Goal: Information Seeking & Learning: Learn about a topic

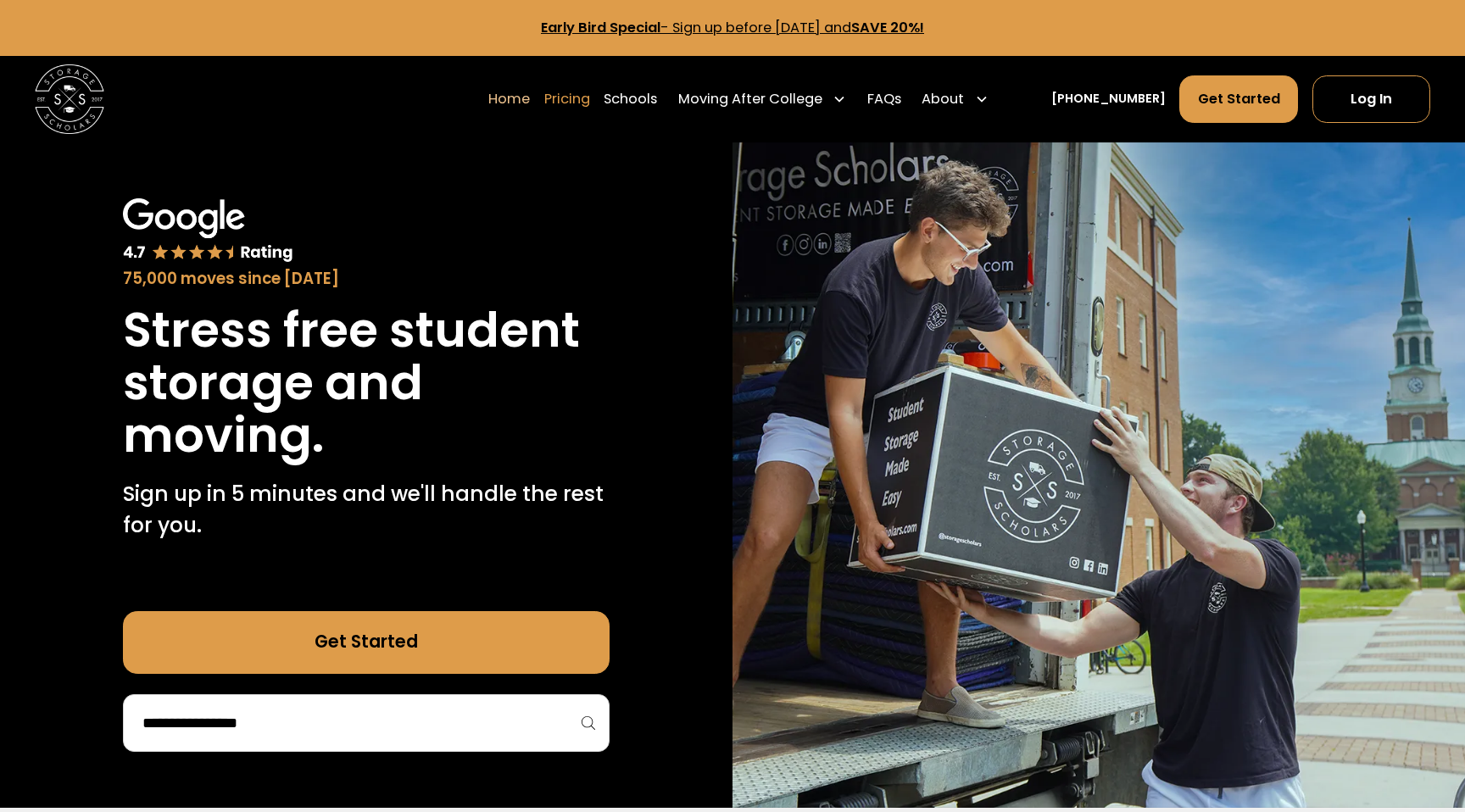
click at [590, 100] on link "Pricing" at bounding box center [567, 98] width 46 height 48
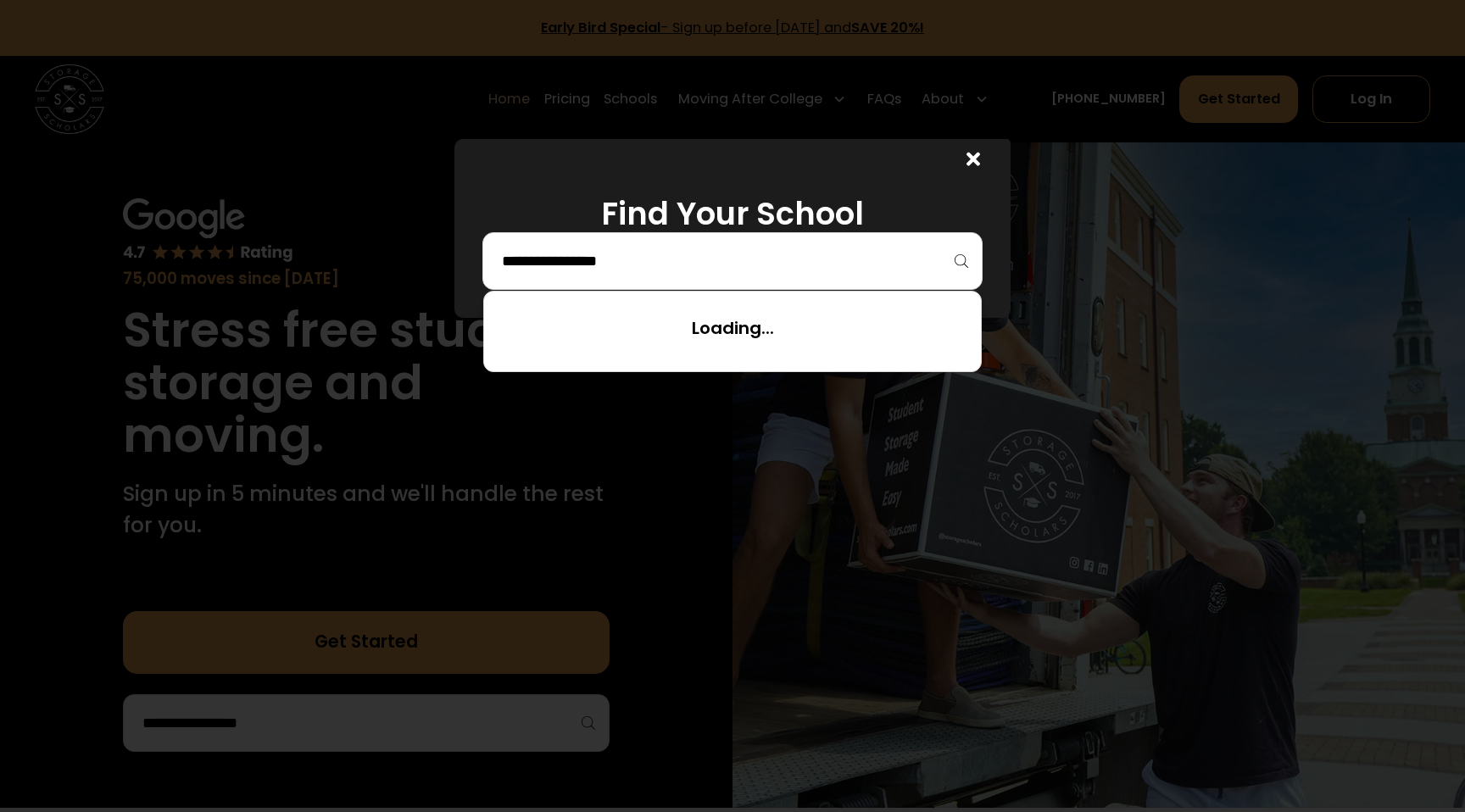
click at [621, 269] on input "search" at bounding box center [732, 260] width 464 height 28
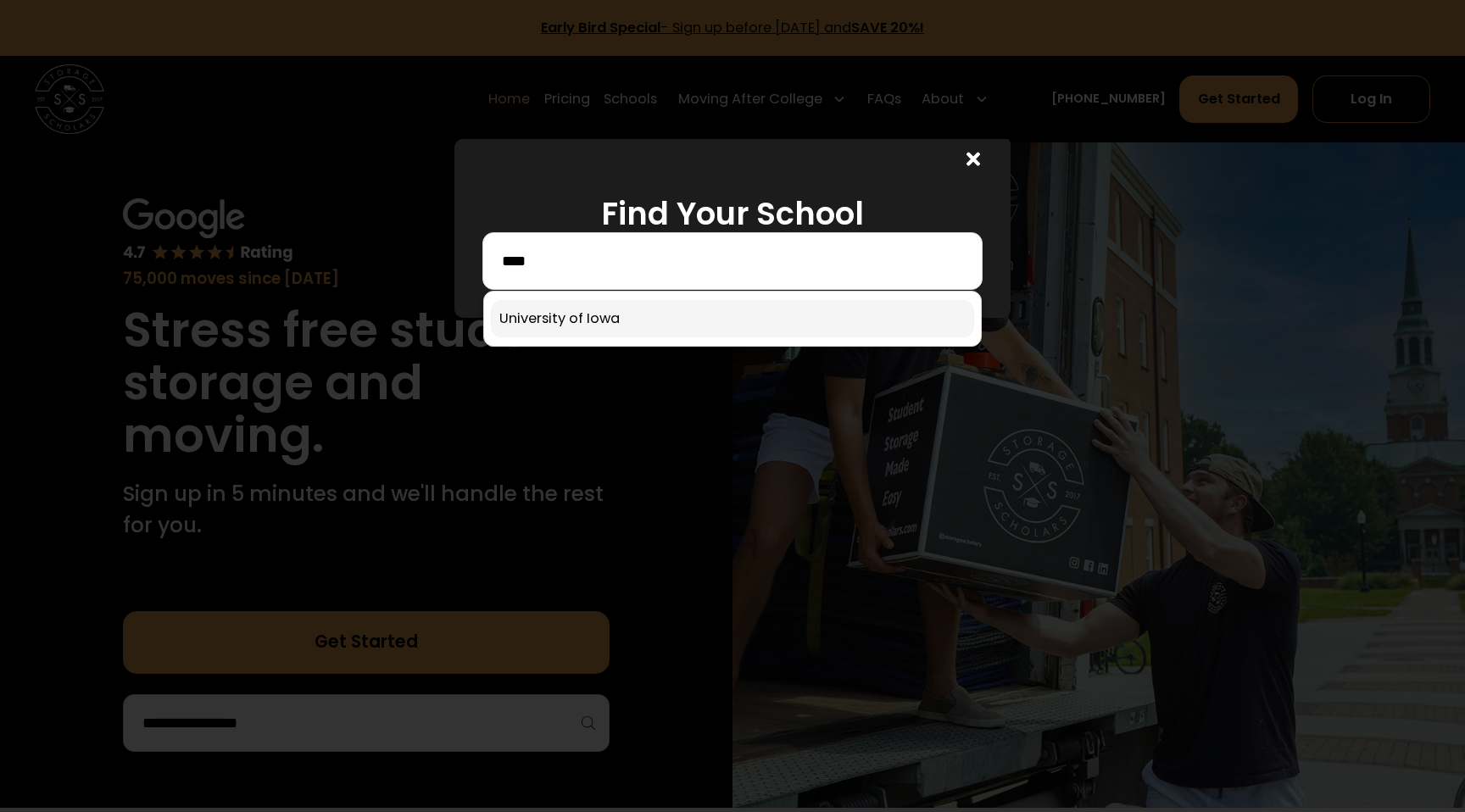
type input "****"
click at [605, 326] on link at bounding box center [732, 319] width 484 height 37
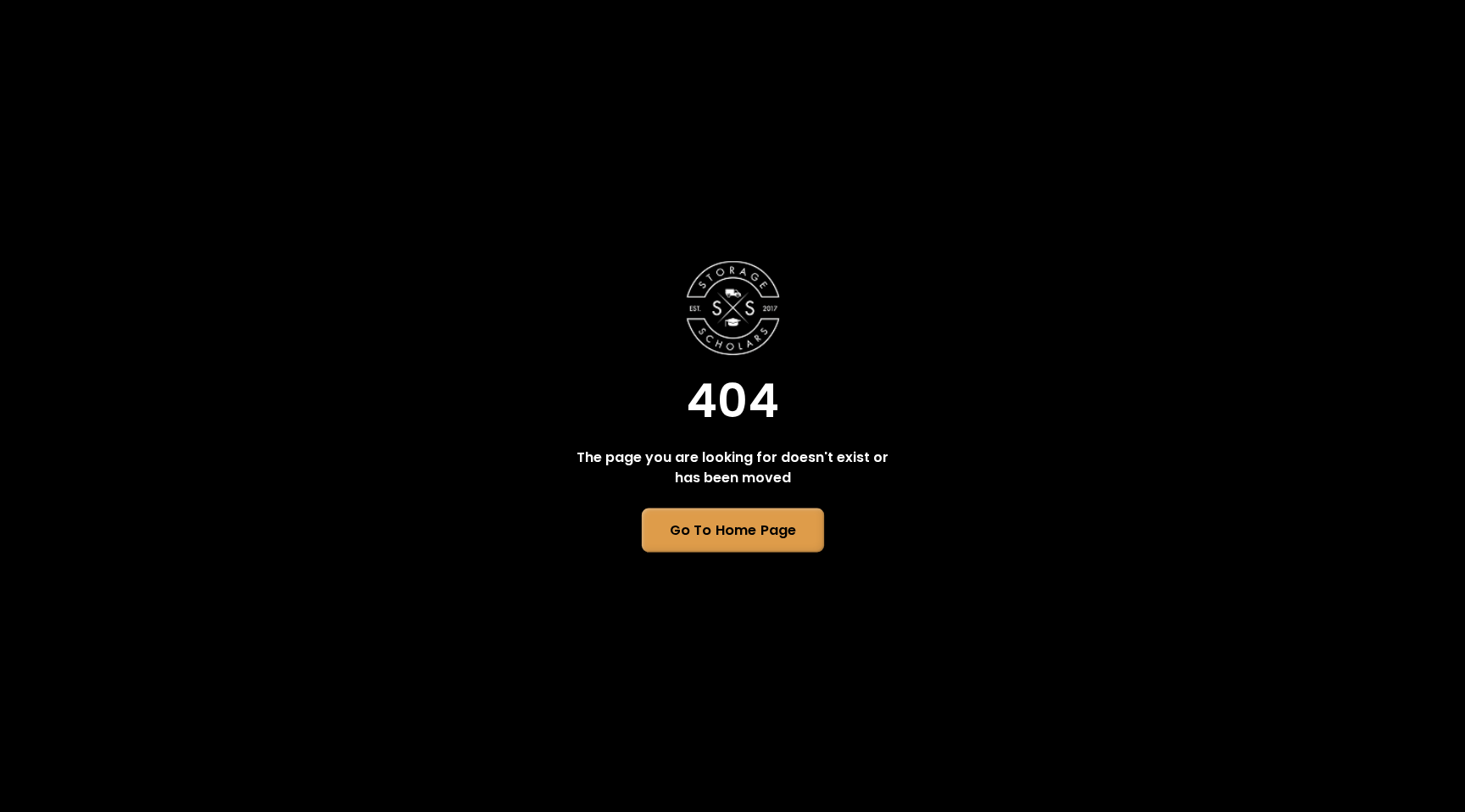
click at [738, 541] on link "Go To Home Page" at bounding box center [732, 530] width 183 height 44
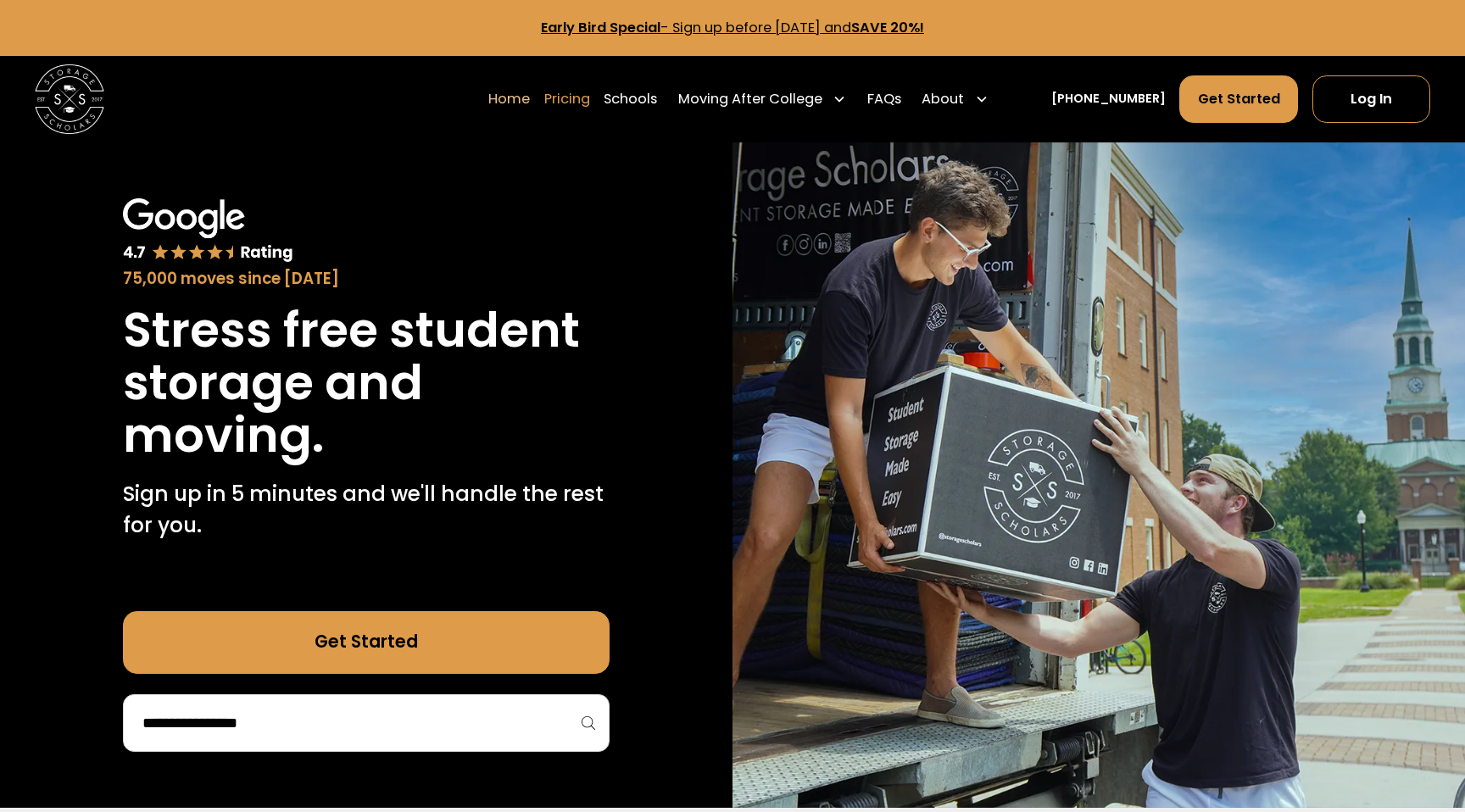
click at [584, 89] on link "Pricing" at bounding box center [567, 98] width 46 height 48
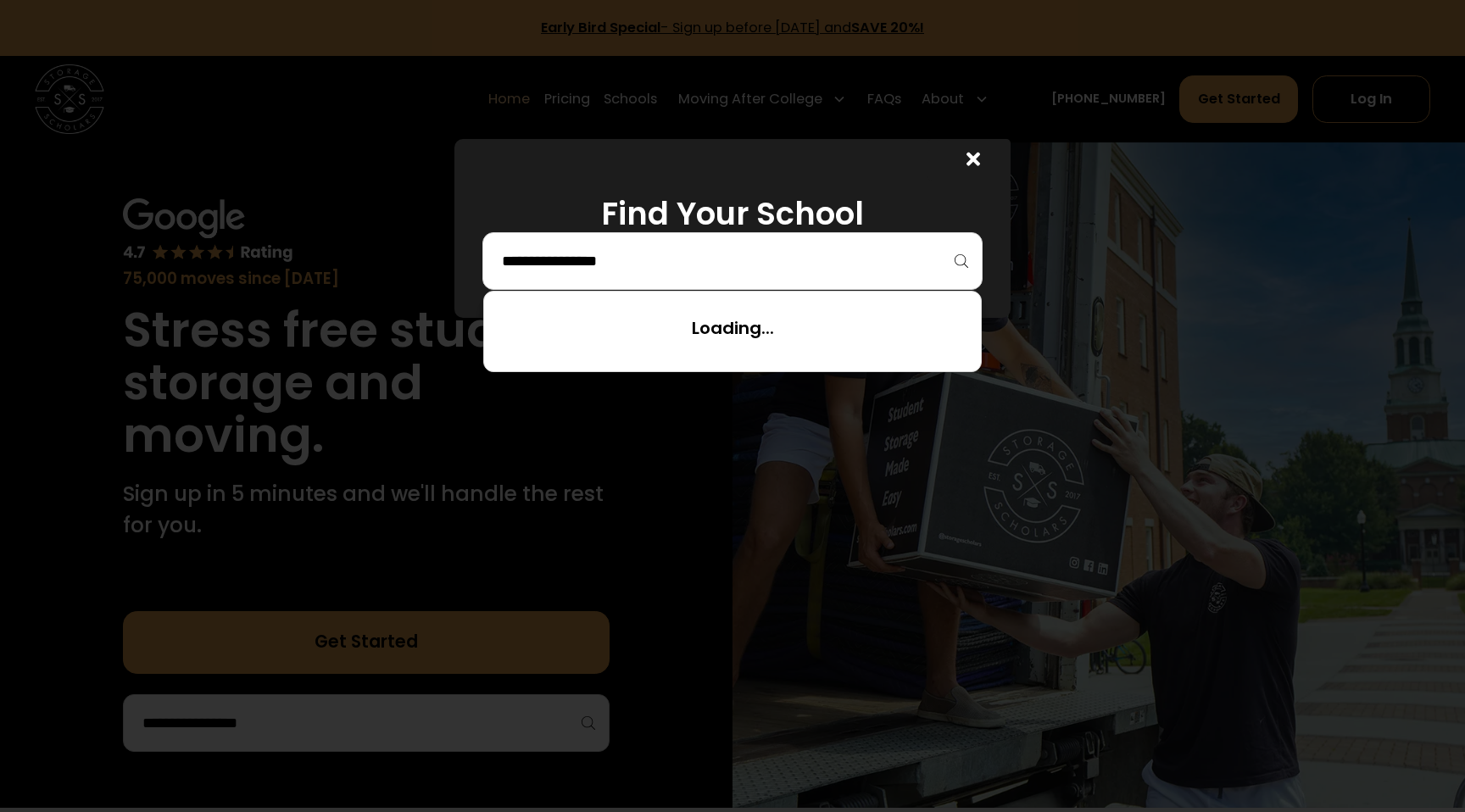
click at [616, 275] on input "search" at bounding box center [732, 260] width 464 height 28
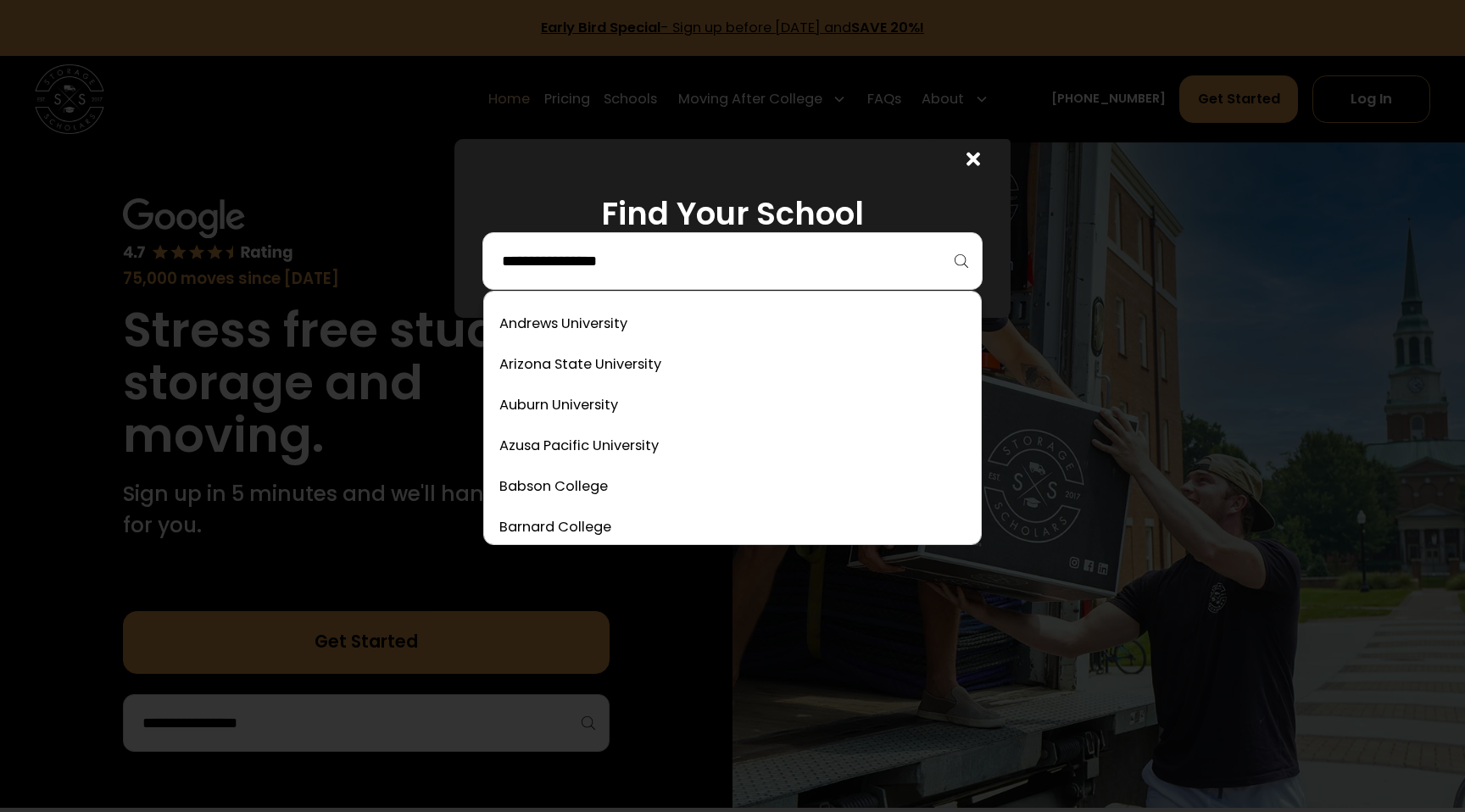
scroll to position [201, 0]
click at [615, 371] on link at bounding box center [732, 362] width 484 height 37
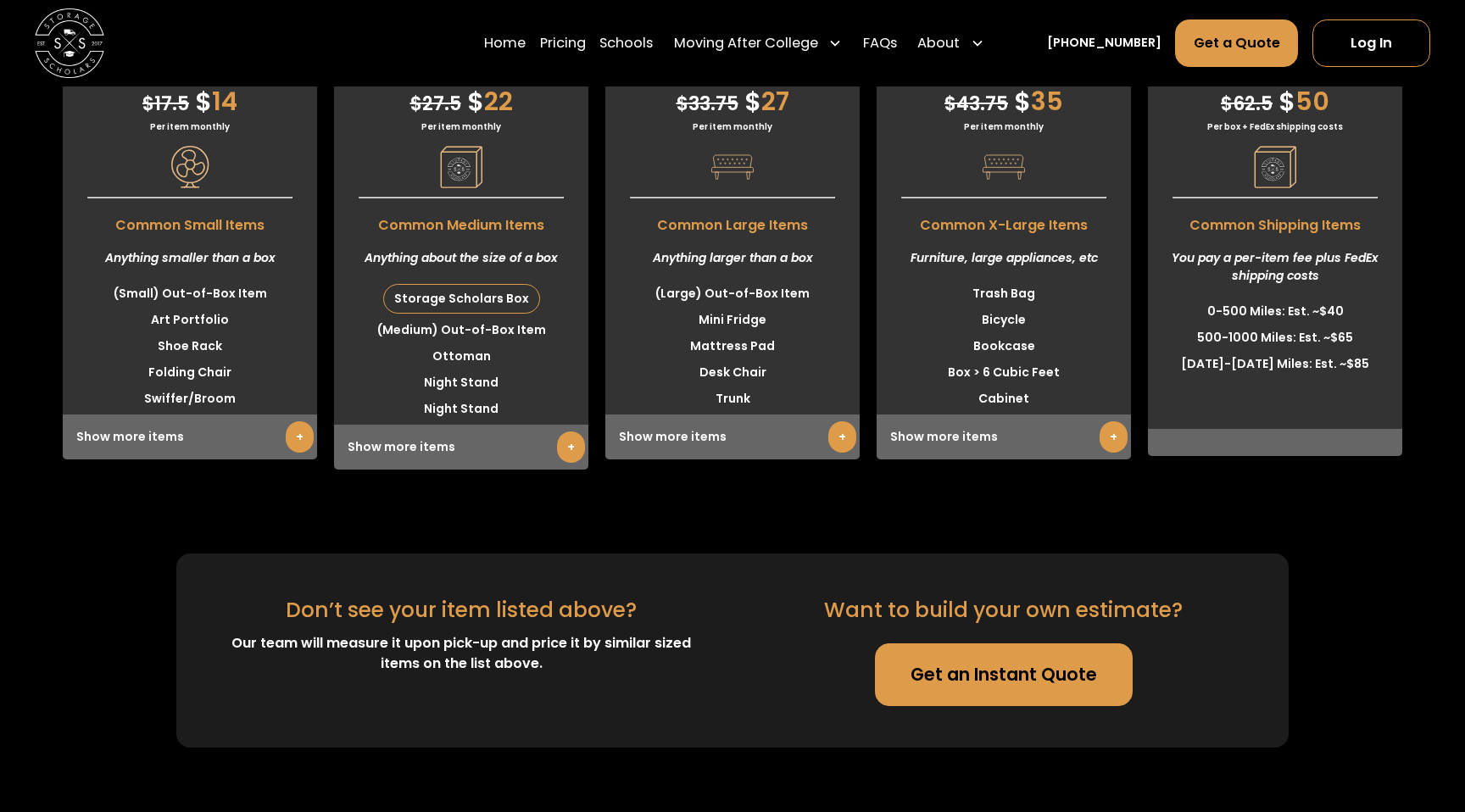
scroll to position [4428, 0]
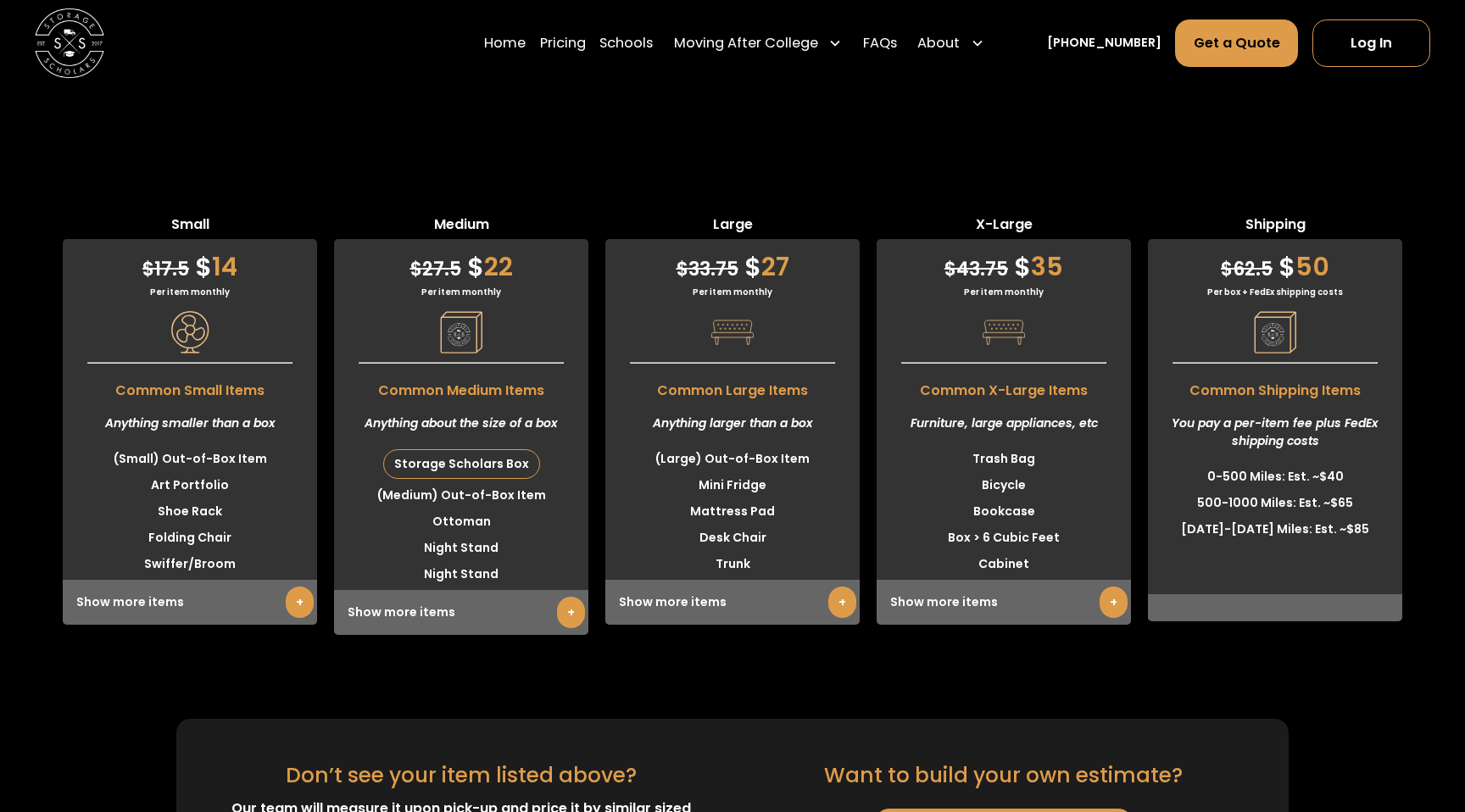
click at [566, 597] on link "+" at bounding box center [571, 613] width 28 height 31
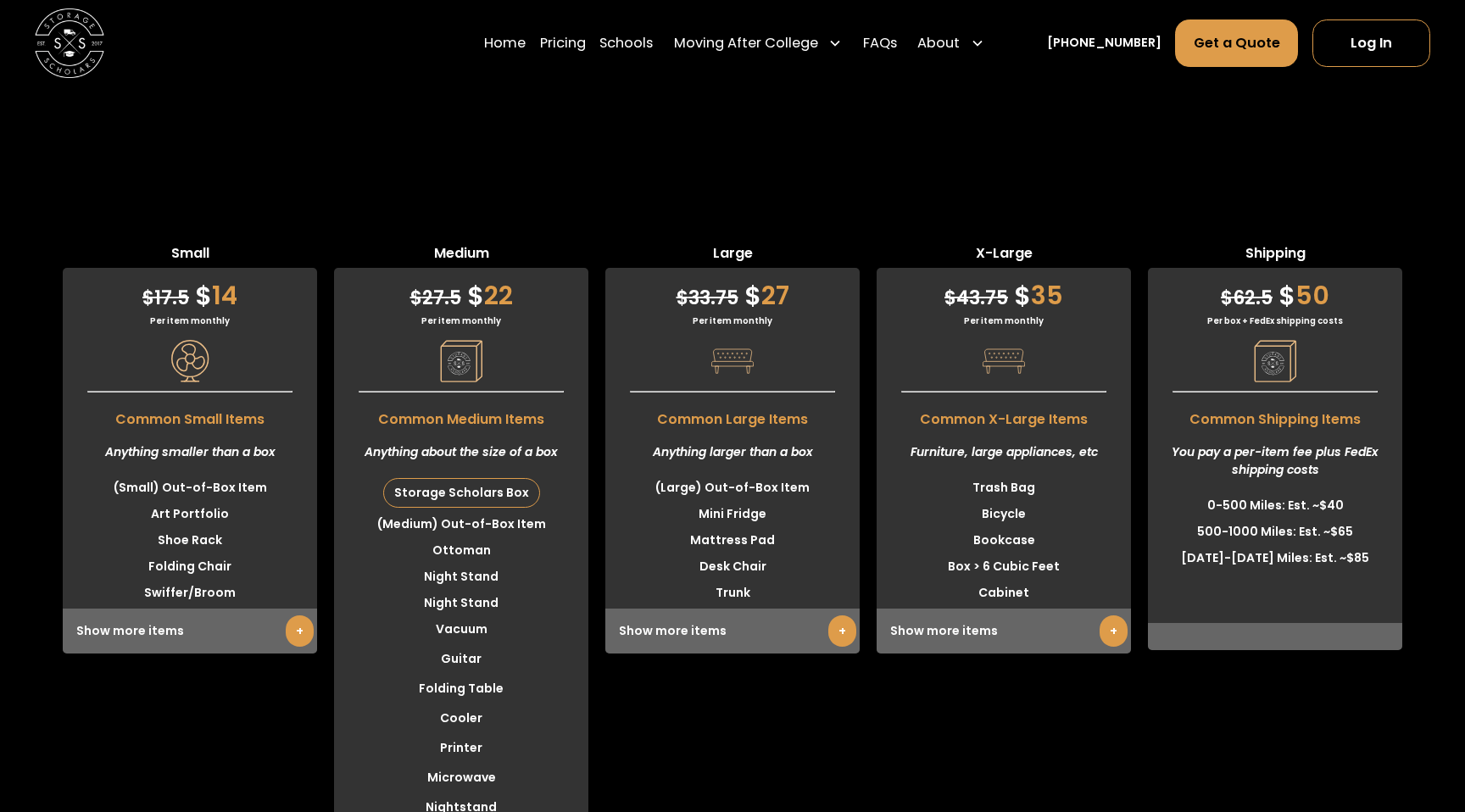
scroll to position [4365, 0]
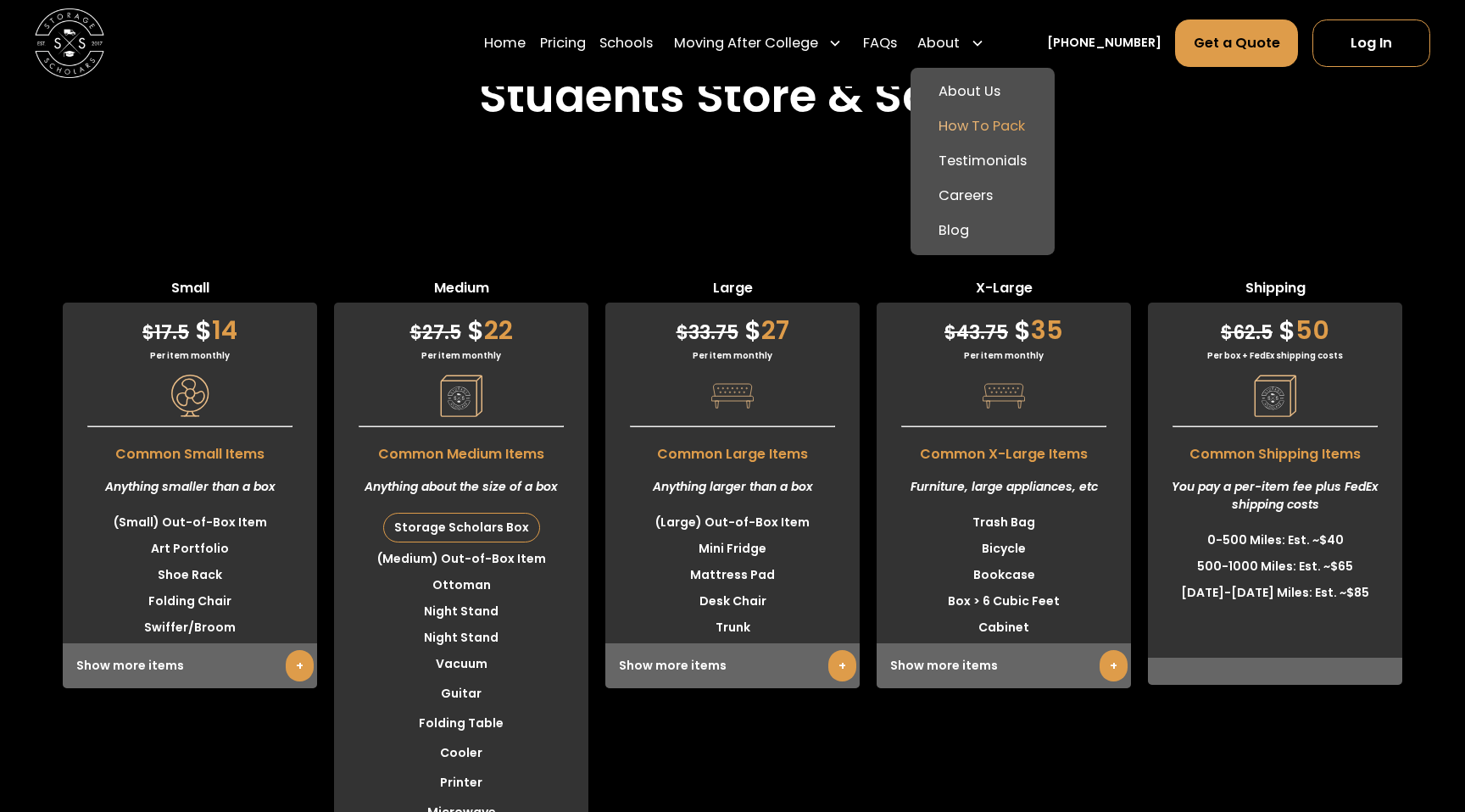
click at [1000, 125] on link "How To Pack" at bounding box center [982, 127] width 130 height 35
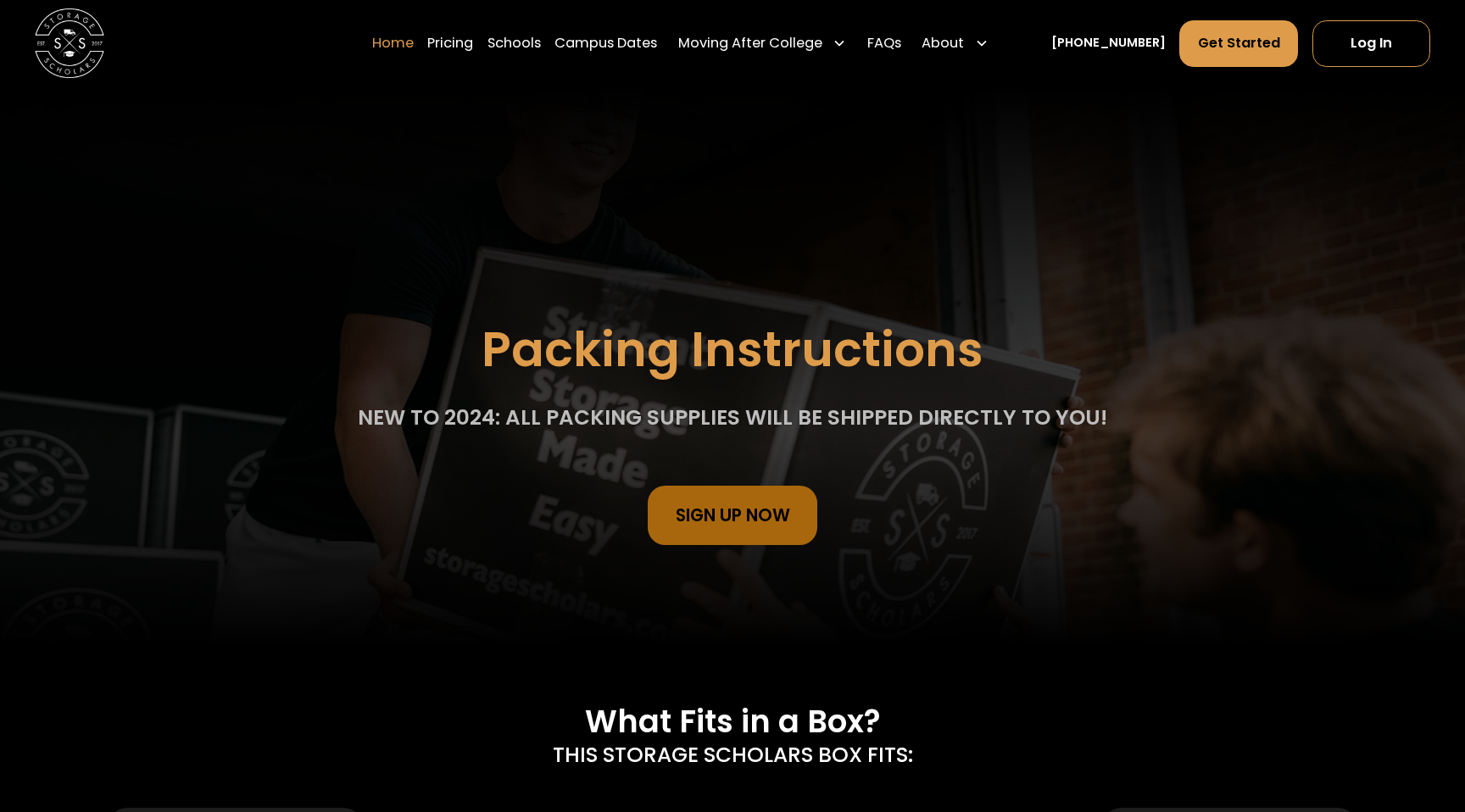
click at [413, 38] on link "Home" at bounding box center [393, 43] width 42 height 48
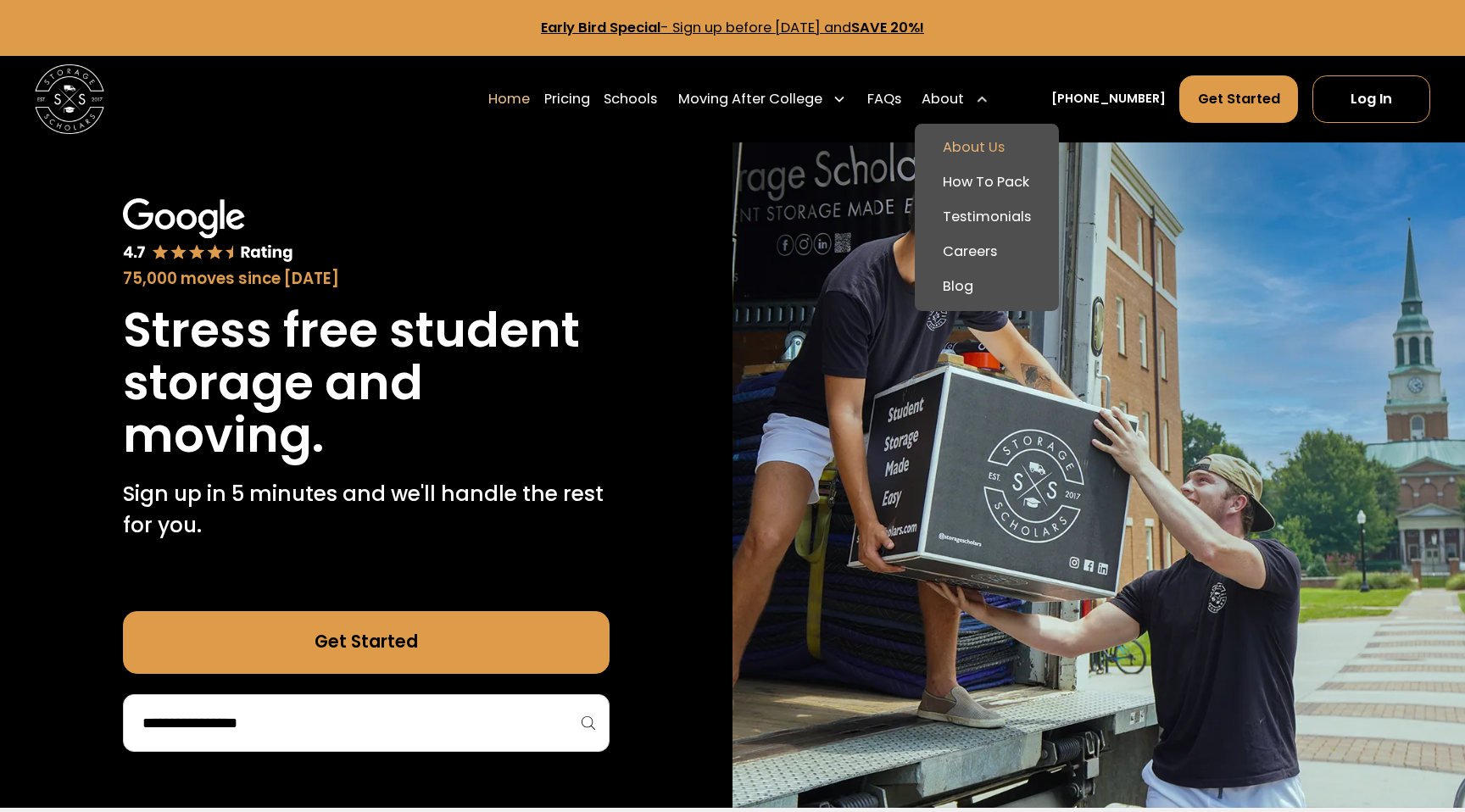
click at [1001, 146] on link "About Us" at bounding box center [986, 149] width 130 height 35
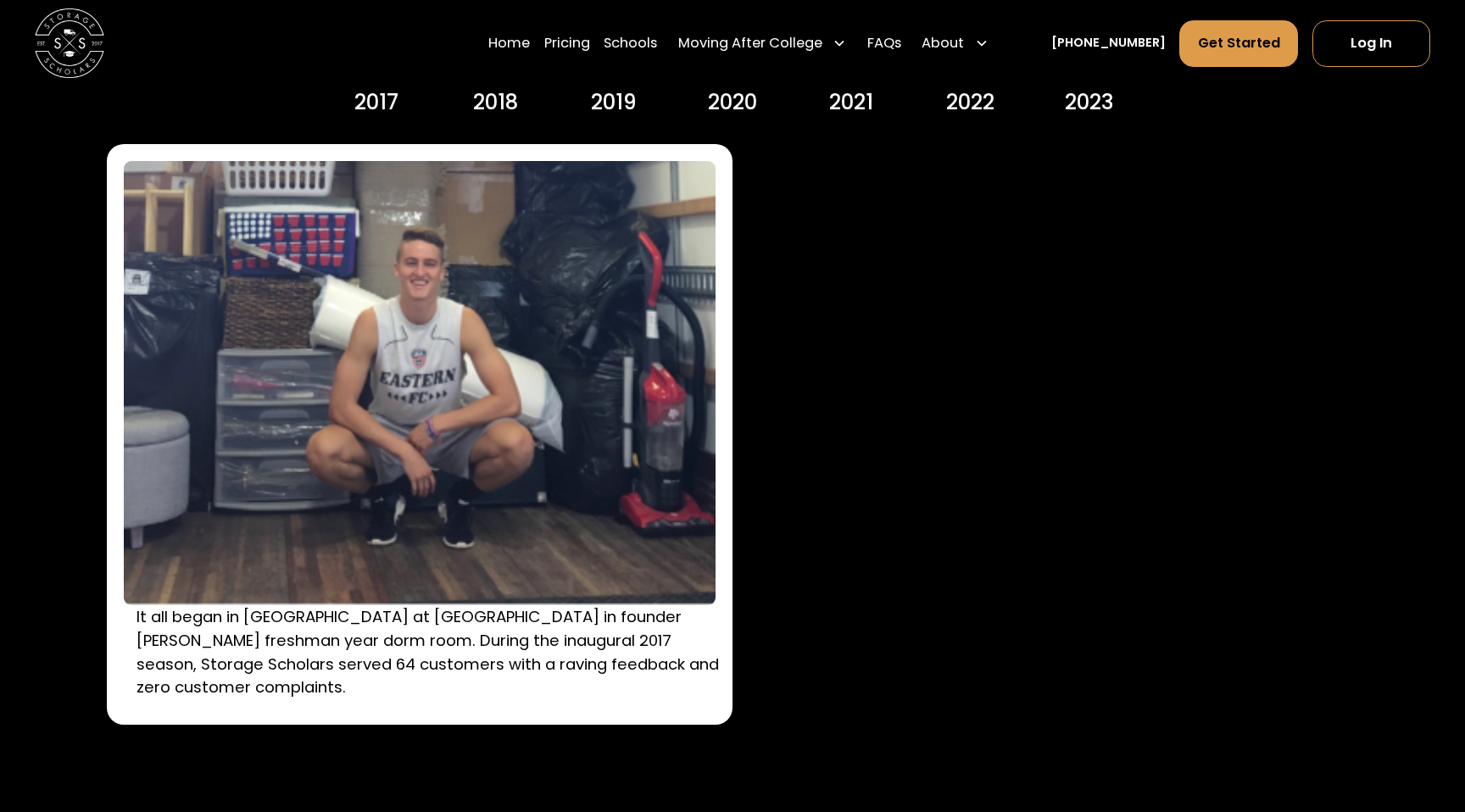
scroll to position [2553, 0]
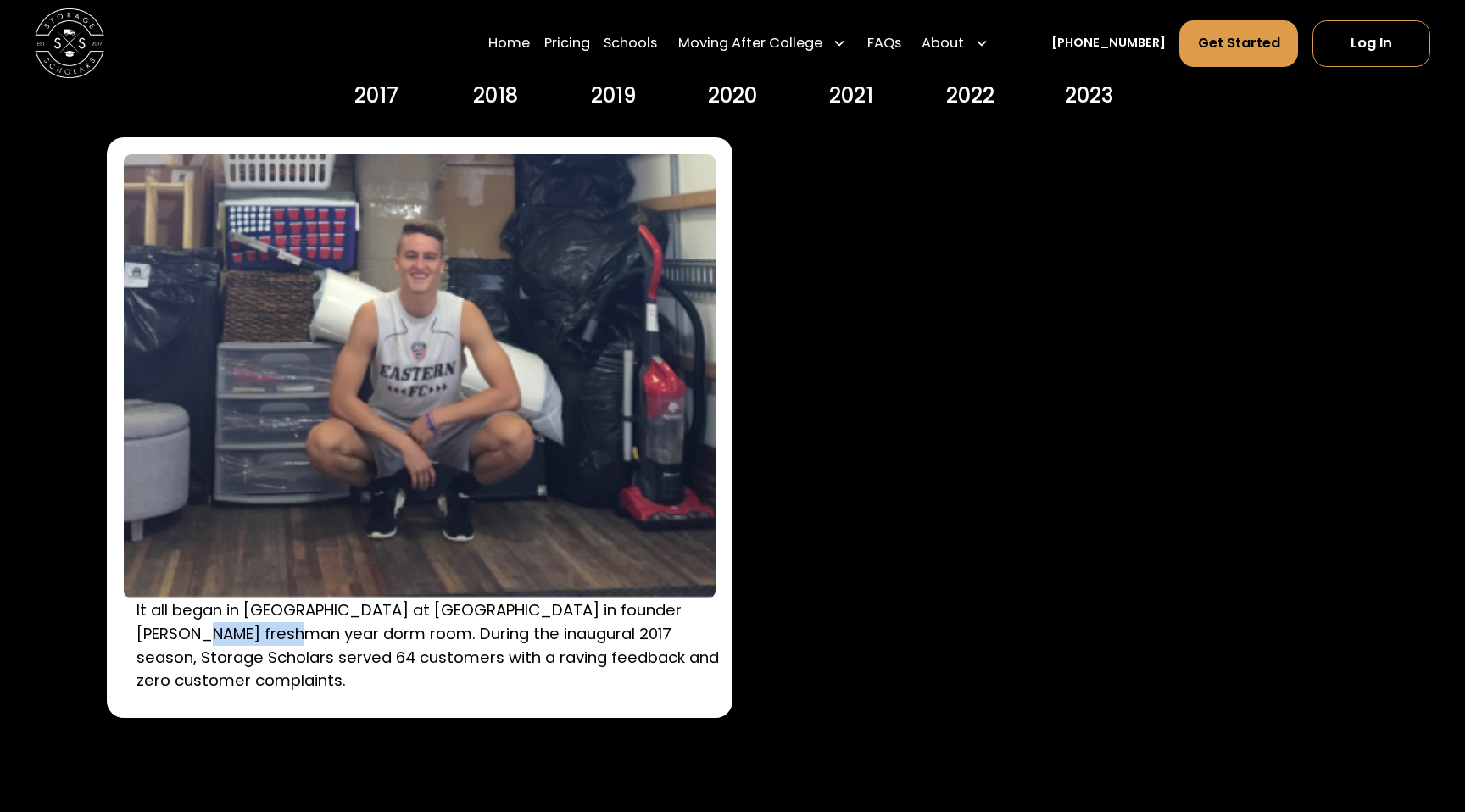
drag, startPoint x: 134, startPoint y: 637, endPoint x: 242, endPoint y: 635, distance: 108.0
click at [242, 635] on div "It all began in South Residence Hall at Wake Forest University in founder Sam C…" at bounding box center [419, 428] width 625 height 580
copy p "Sam Chason’"
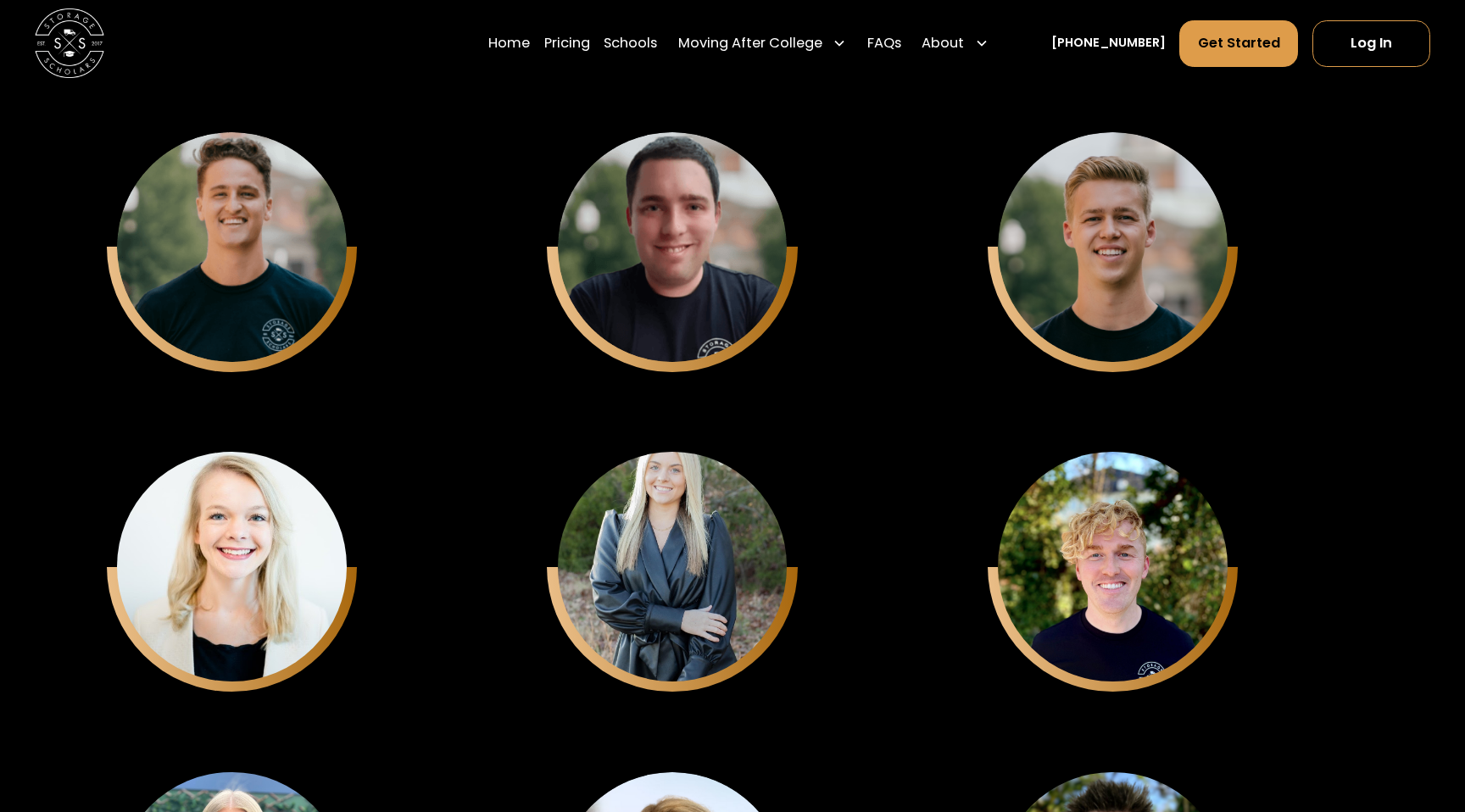
scroll to position [4555, 0]
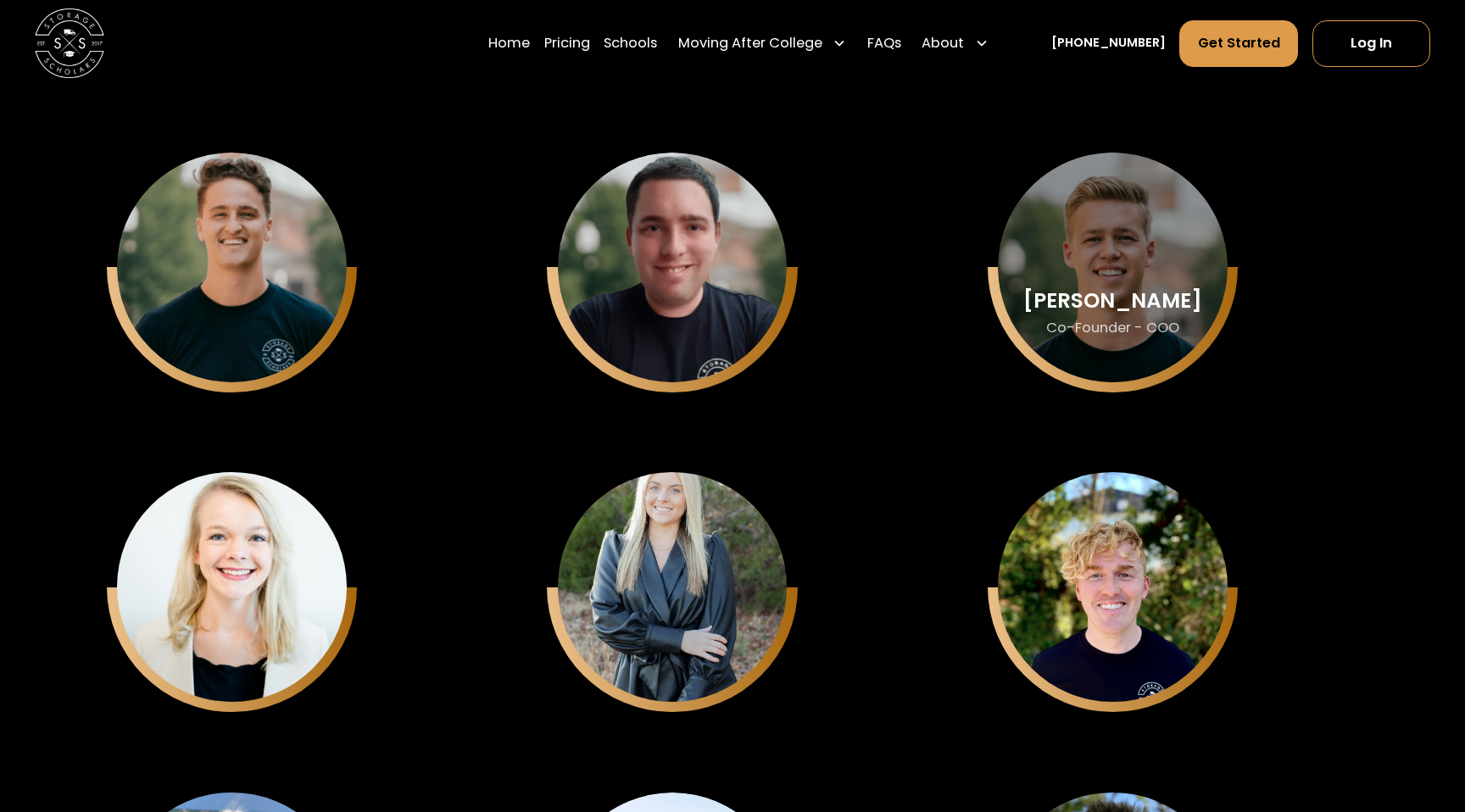
drag, startPoint x: 1068, startPoint y: 280, endPoint x: 1170, endPoint y: 304, distance: 104.8
click at [1170, 304] on div "Matthew Gronberg" at bounding box center [1112, 300] width 179 height 22
copy div "Matthew Gronberg"
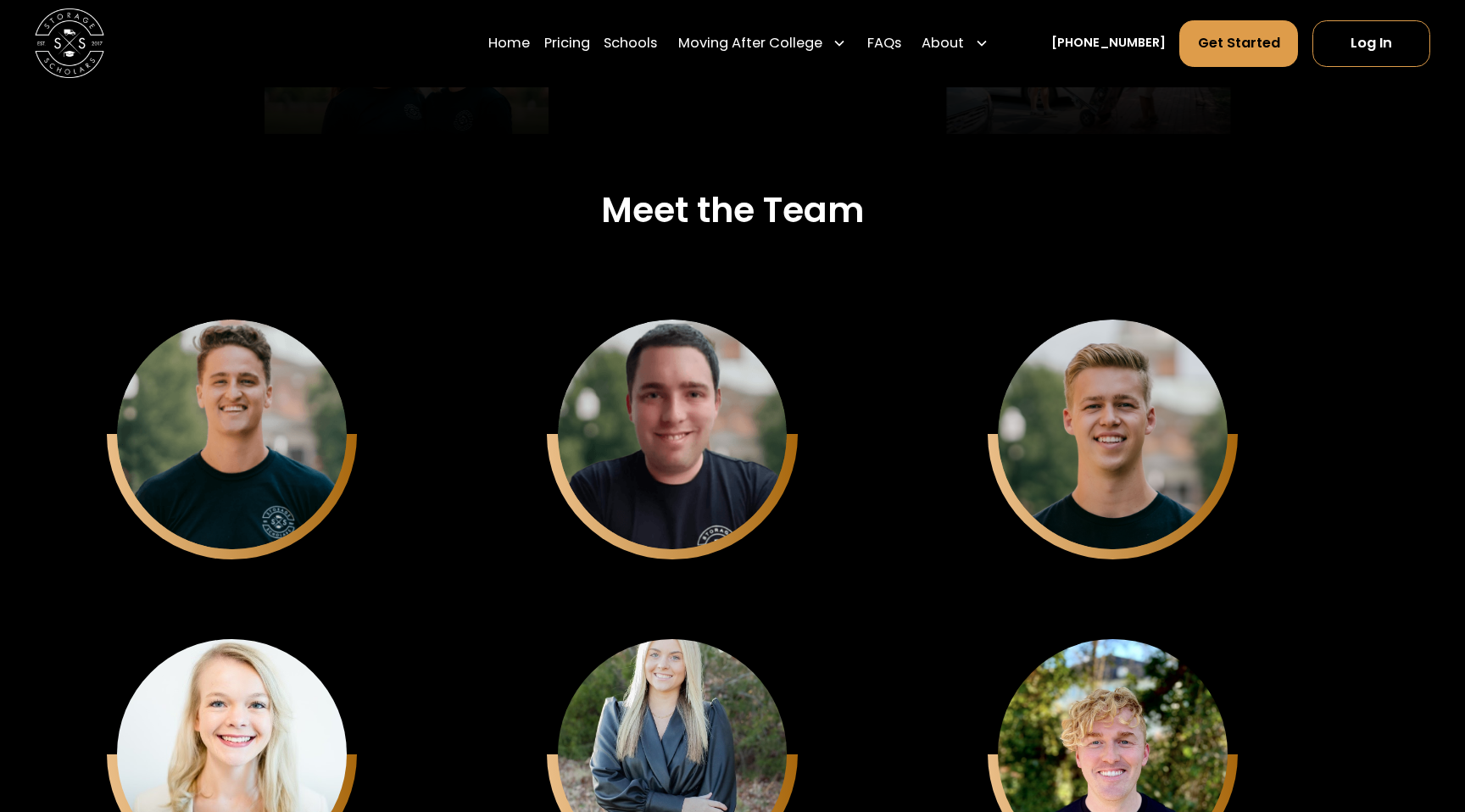
scroll to position [3896, 0]
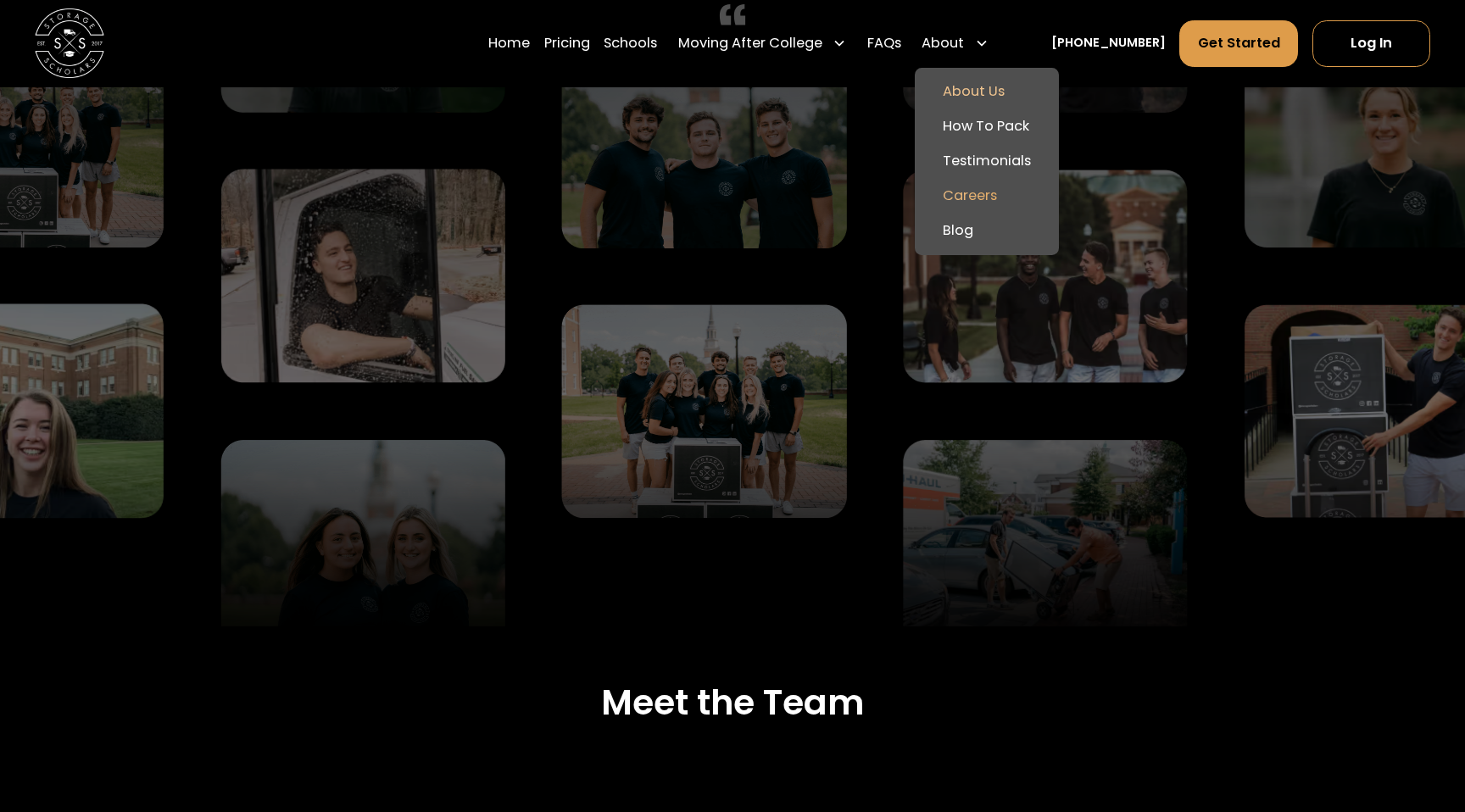
click at [1000, 198] on link "Careers" at bounding box center [986, 196] width 130 height 35
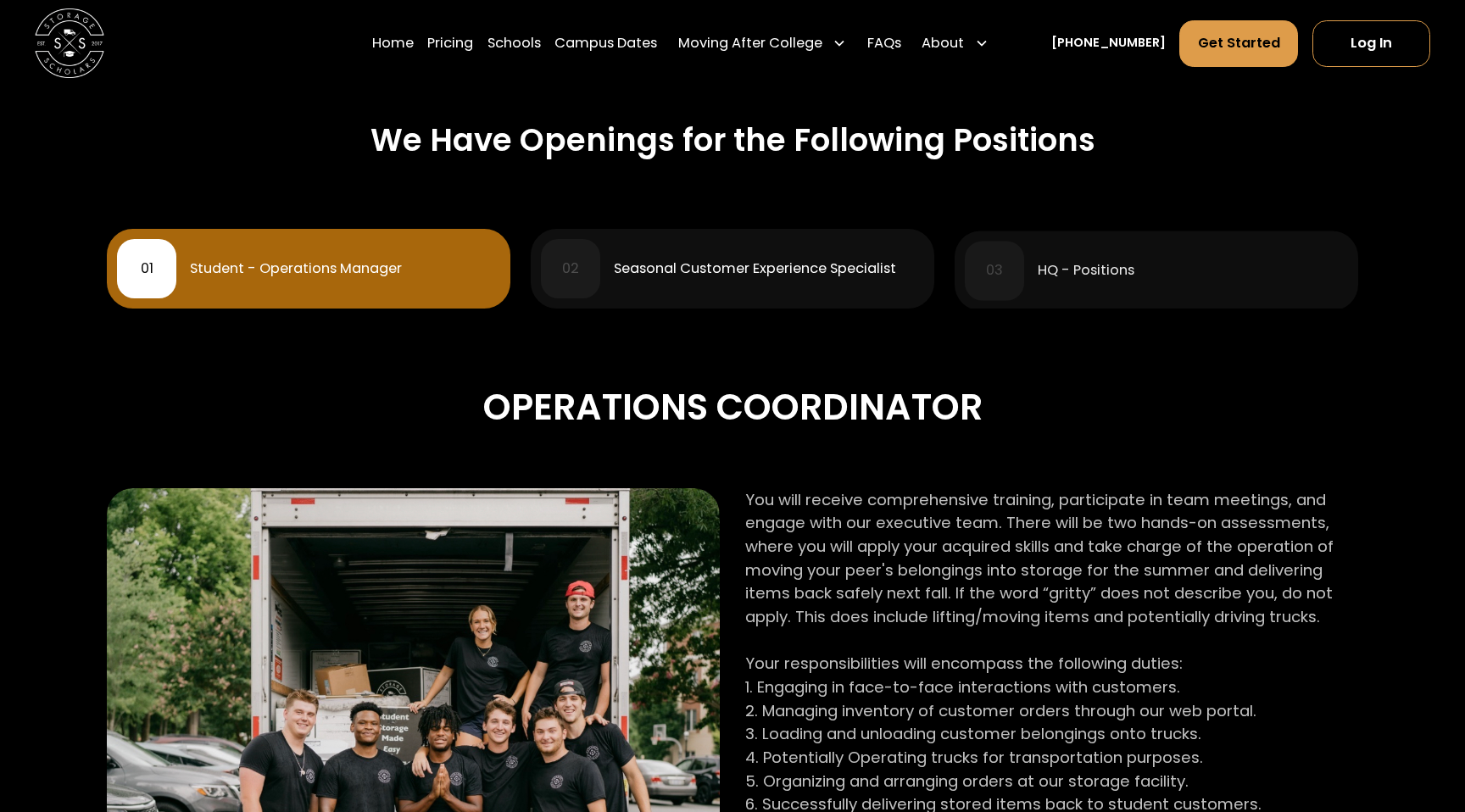
scroll to position [705, 0]
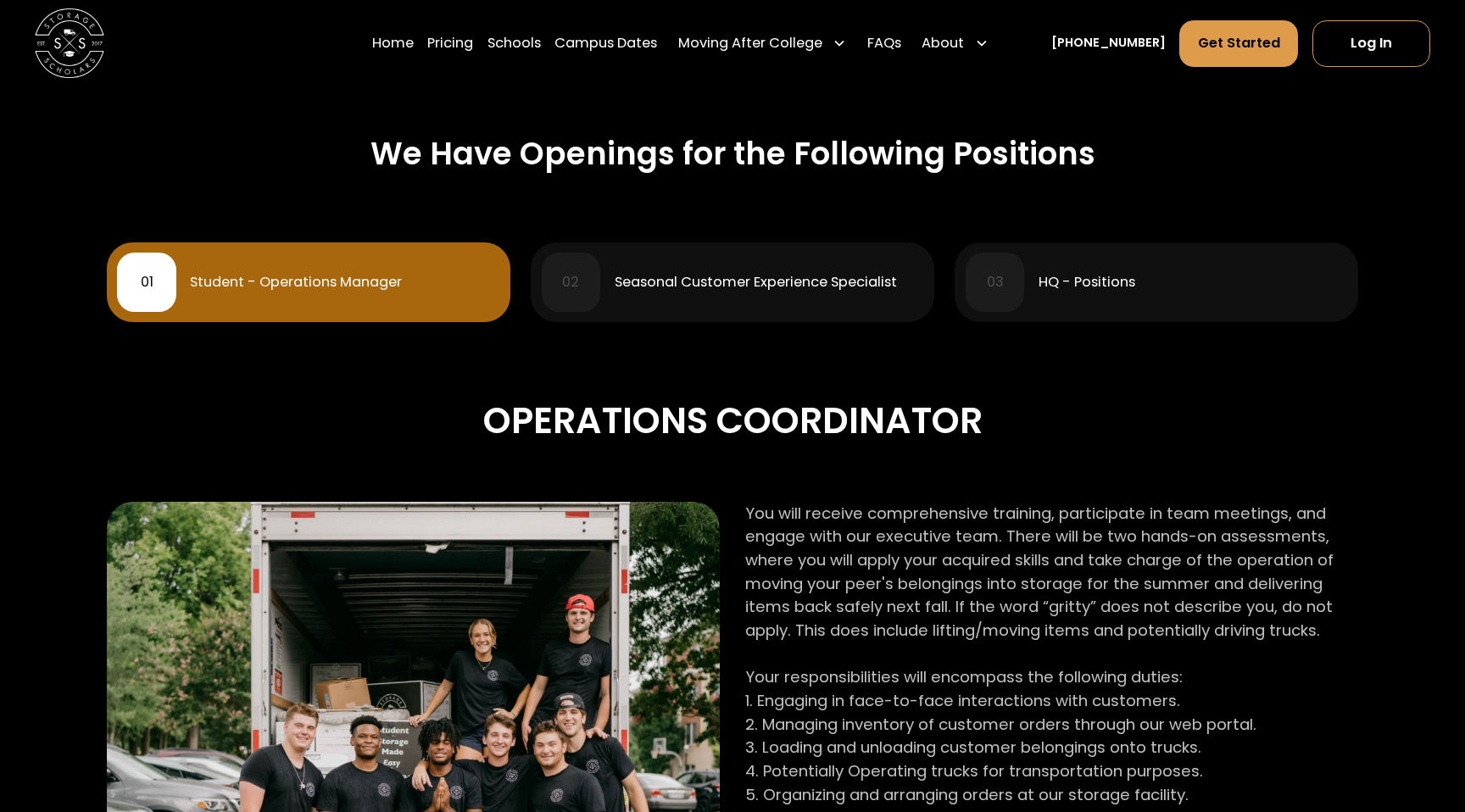
click at [1091, 305] on div "03 HQ - Positions" at bounding box center [1156, 282] width 382 height 60
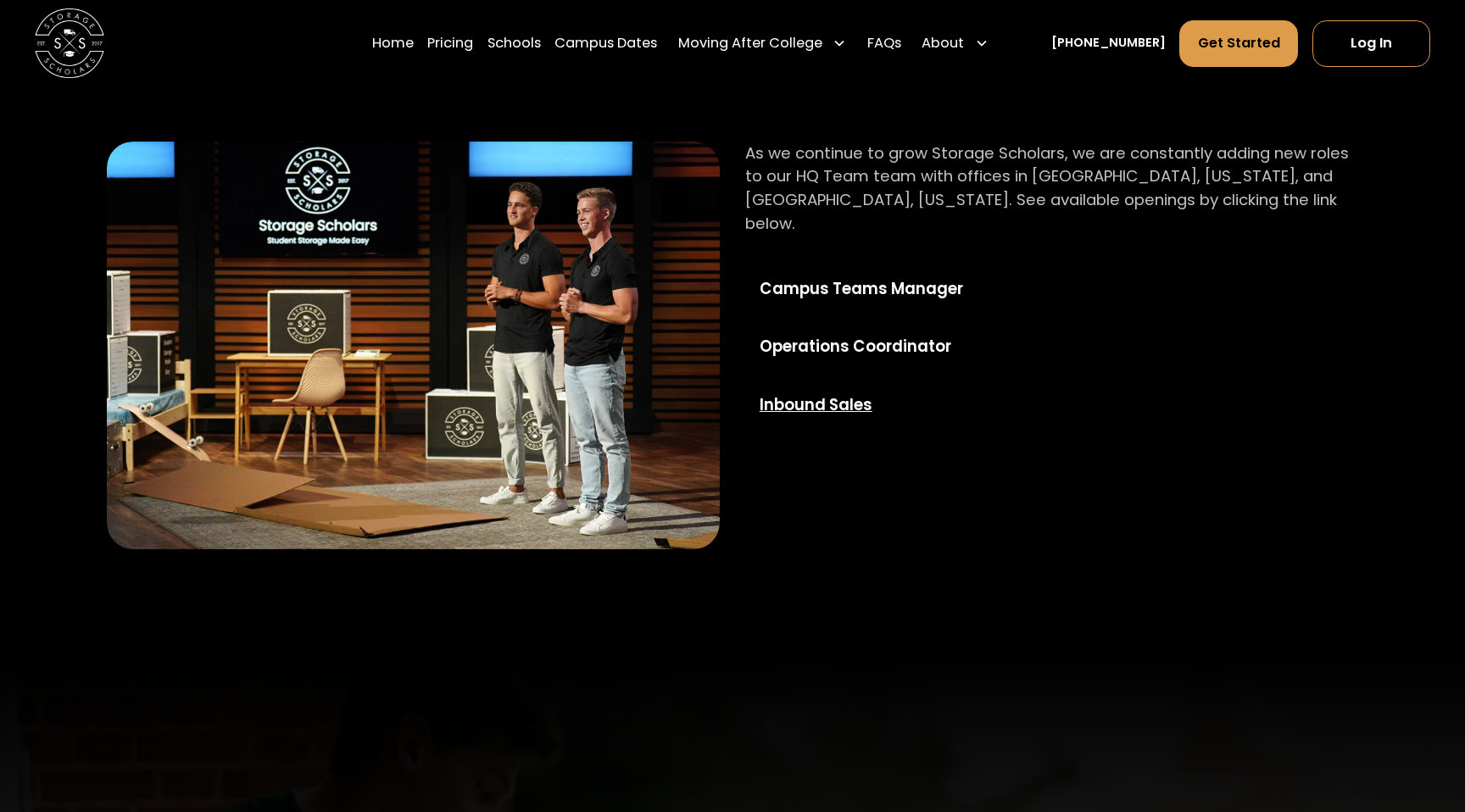
scroll to position [1053, 0]
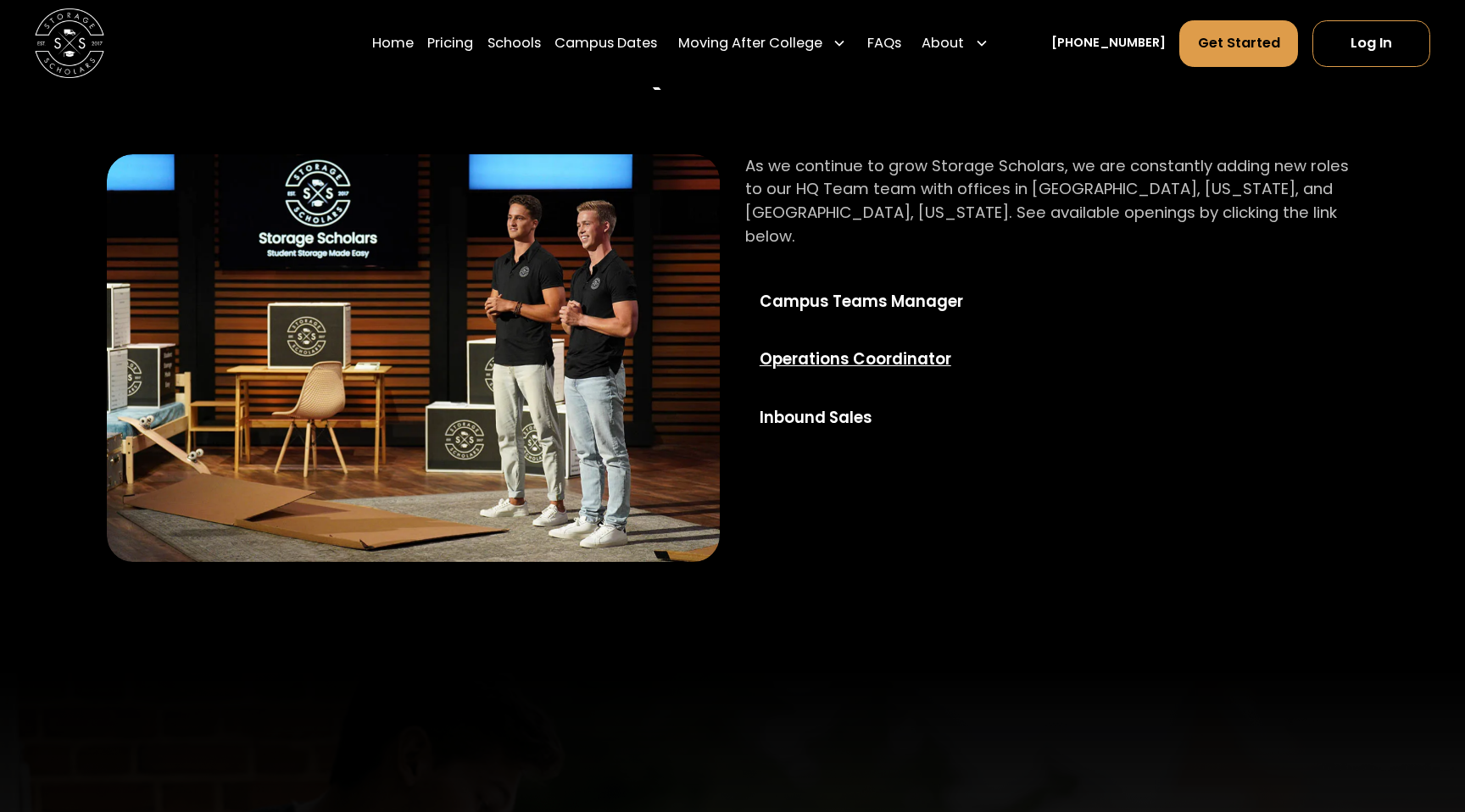
click at [870, 348] on div "Operations Coordinator" at bounding box center [884, 360] width 250 height 23
